Goal: Task Accomplishment & Management: Manage account settings

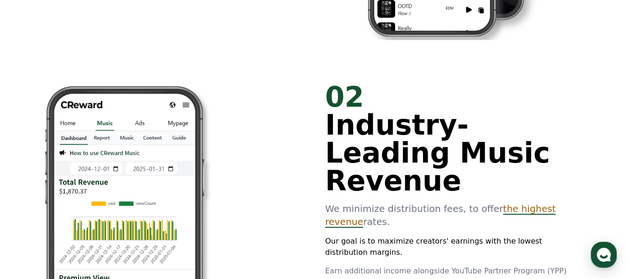
scroll to position [605, 0]
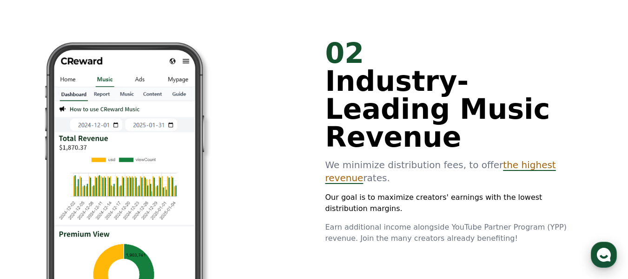
click at [600, 252] on use "button" at bounding box center [604, 254] width 14 height 14
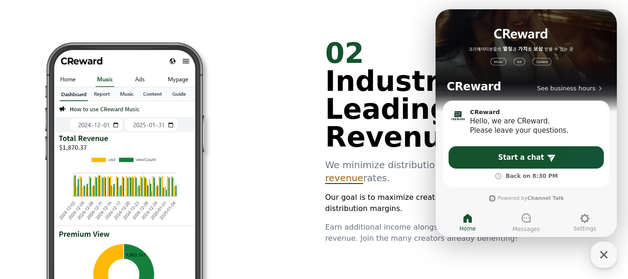
click at [367, 25] on div "02 Industry-Leading Music Revenue We minimize distribution fees, to offer the h…" at bounding box center [314, 199] width 558 height 350
click at [603, 257] on icon "button" at bounding box center [604, 254] width 17 height 17
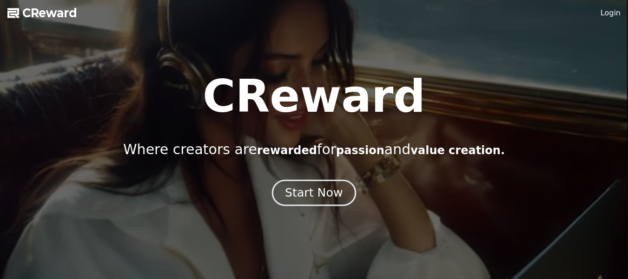
click at [285, 197] on button "Start Now" at bounding box center [314, 192] width 84 height 27
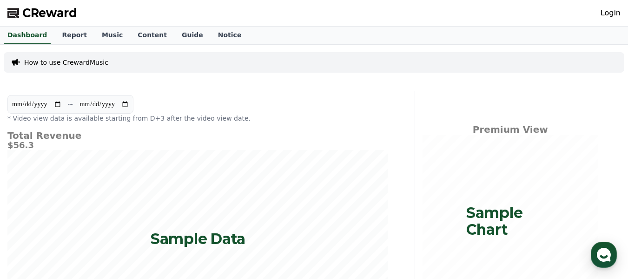
click at [615, 16] on link "Login" at bounding box center [611, 12] width 20 height 11
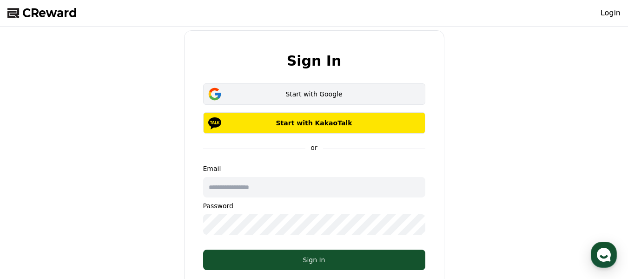
click at [336, 94] on div "Start with Google" at bounding box center [314, 93] width 195 height 9
